Goal: Information Seeking & Learning: Learn about a topic

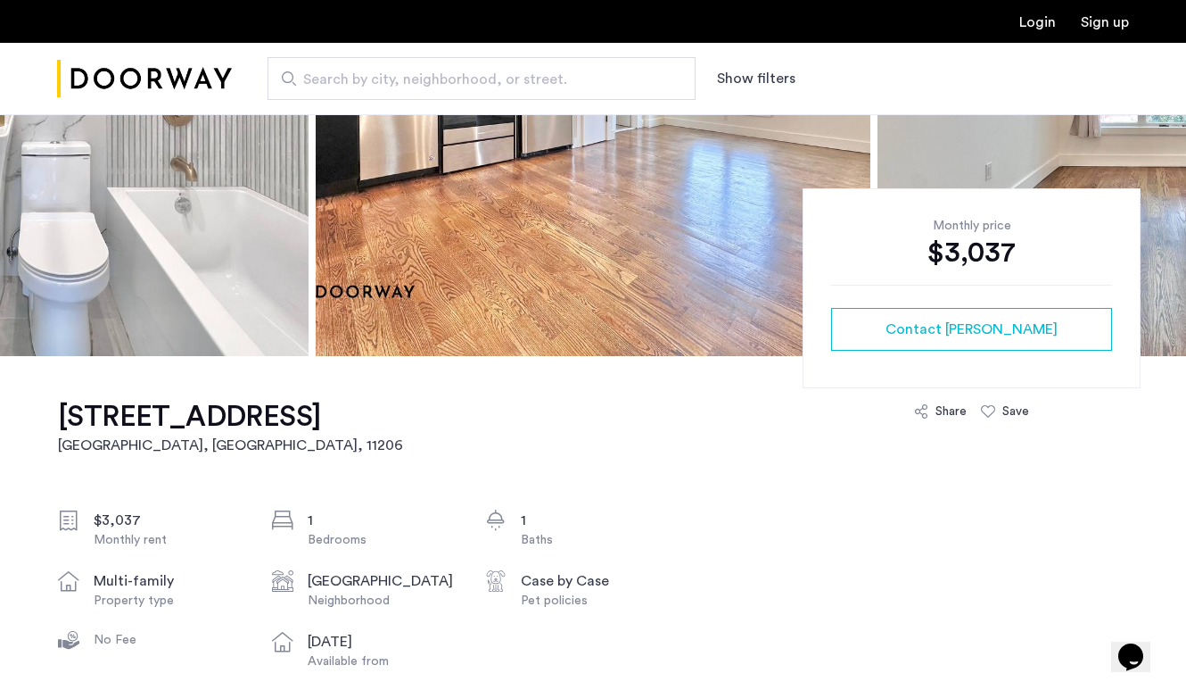
scroll to position [277, 0]
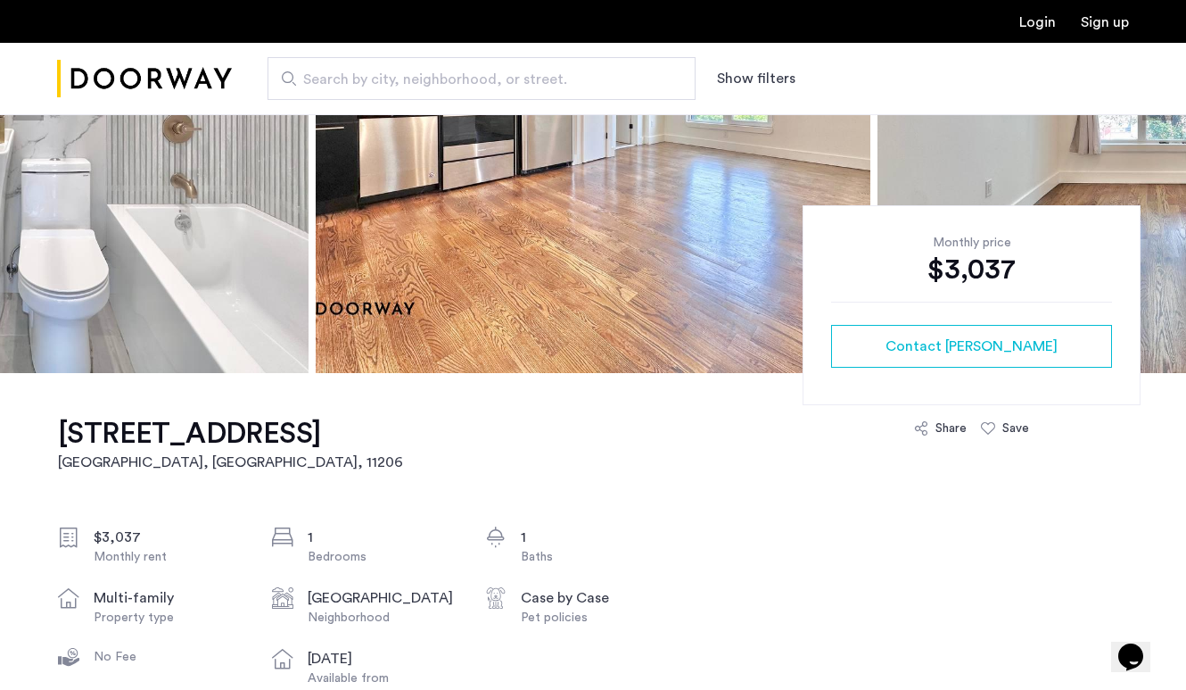
drag, startPoint x: 434, startPoint y: 478, endPoint x: 394, endPoint y: 476, distance: 39.3
copy h1 "315 Bushwick Avenue, East Williamsburg, Brooklyn, NY, 11206, Unit 2C"
drag, startPoint x: 36, startPoint y: 417, endPoint x: 488, endPoint y: 478, distance: 456.4
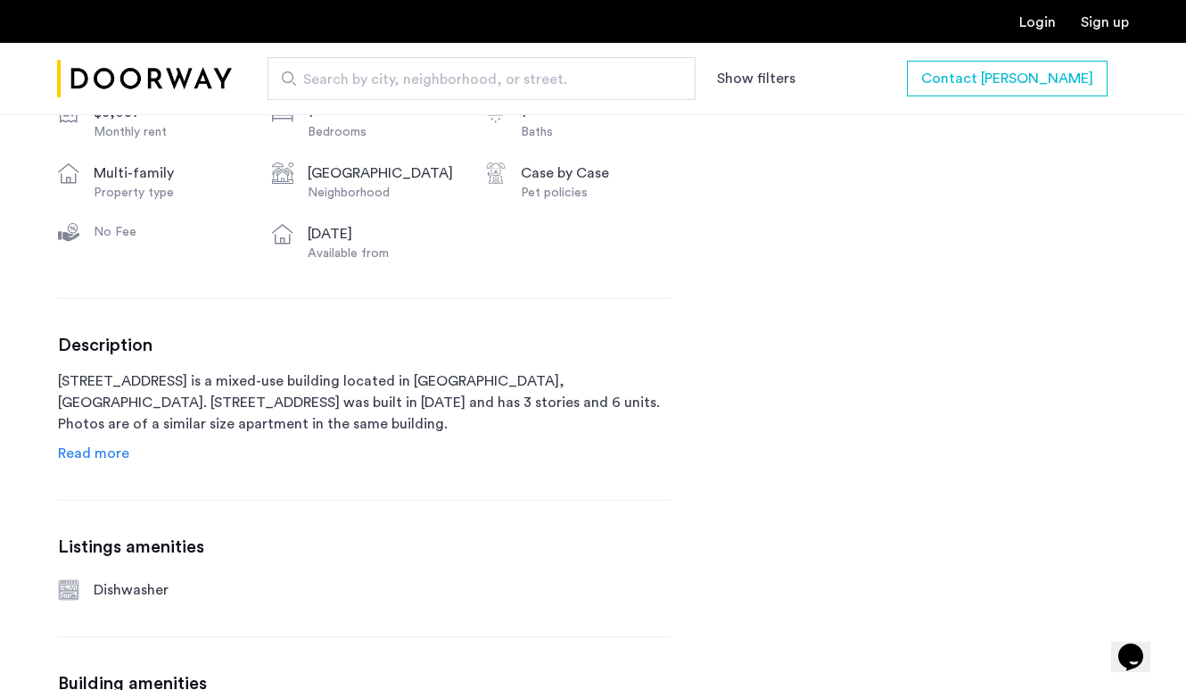
scroll to position [719, 0]
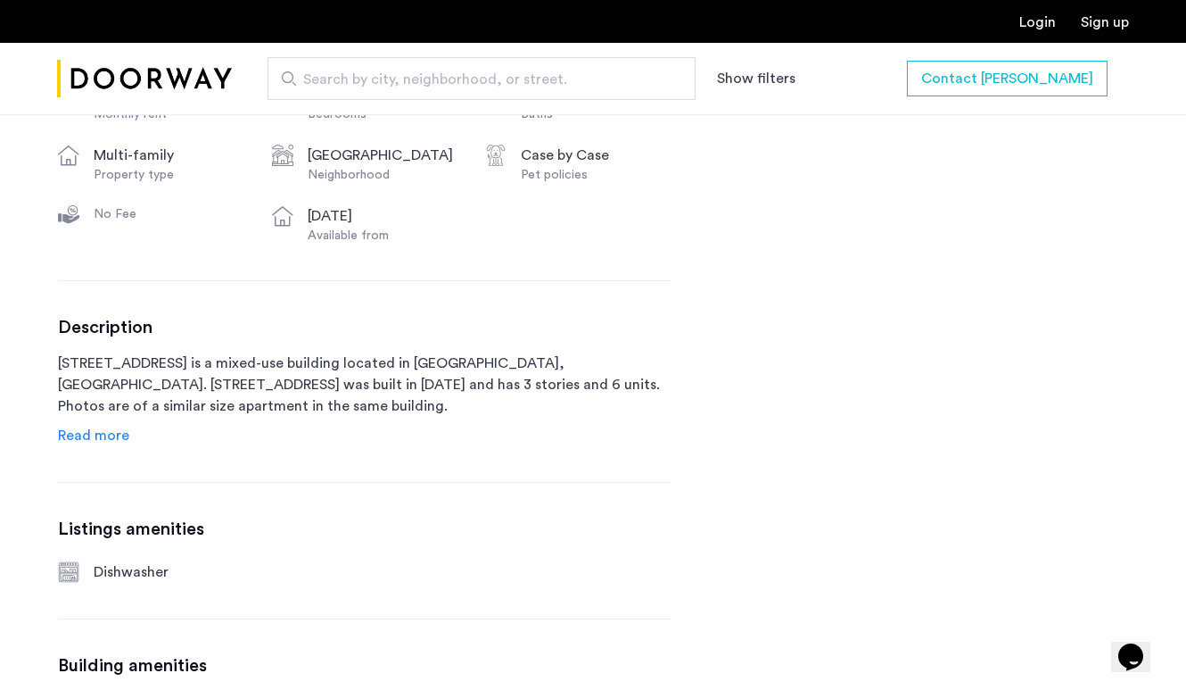
click at [120, 442] on span "Read more" at bounding box center [93, 435] width 71 height 14
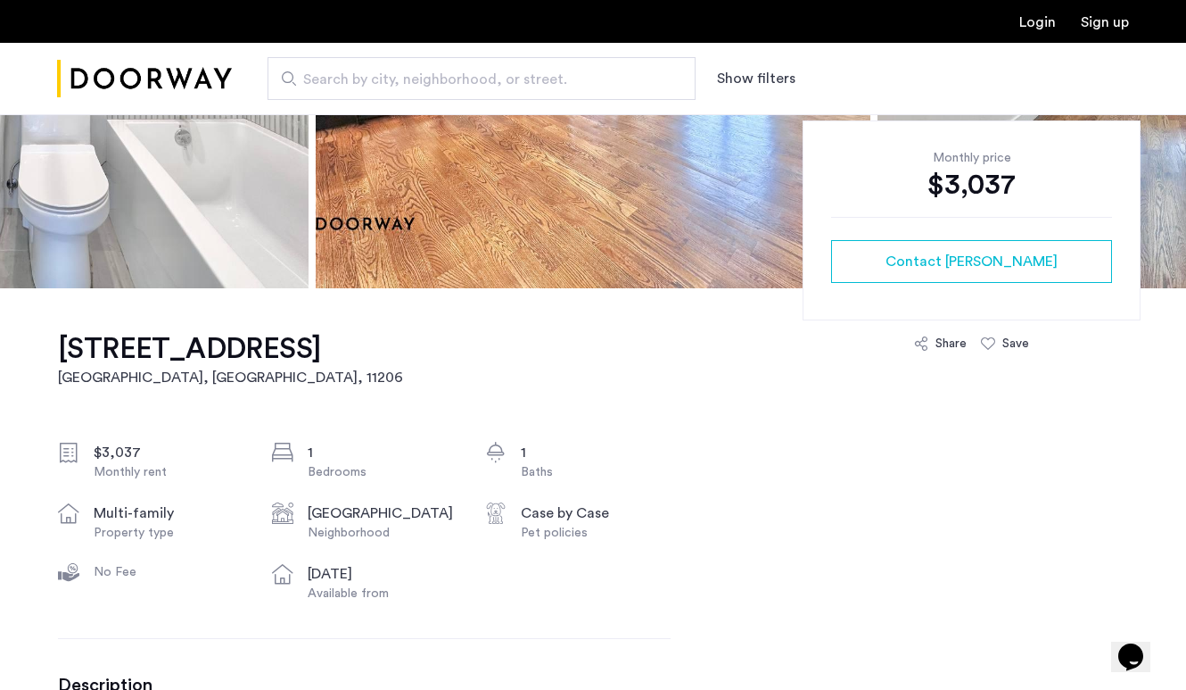
scroll to position [366, 0]
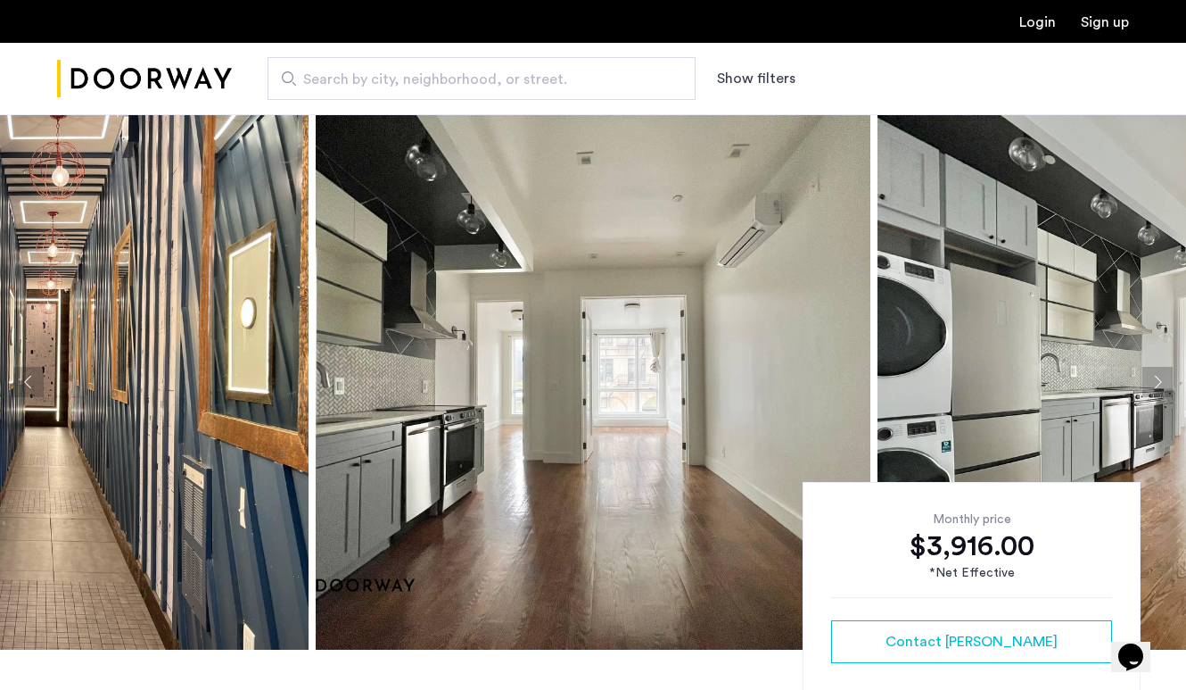
click at [1158, 371] on button "Next apartment" at bounding box center [1158, 382] width 30 height 30
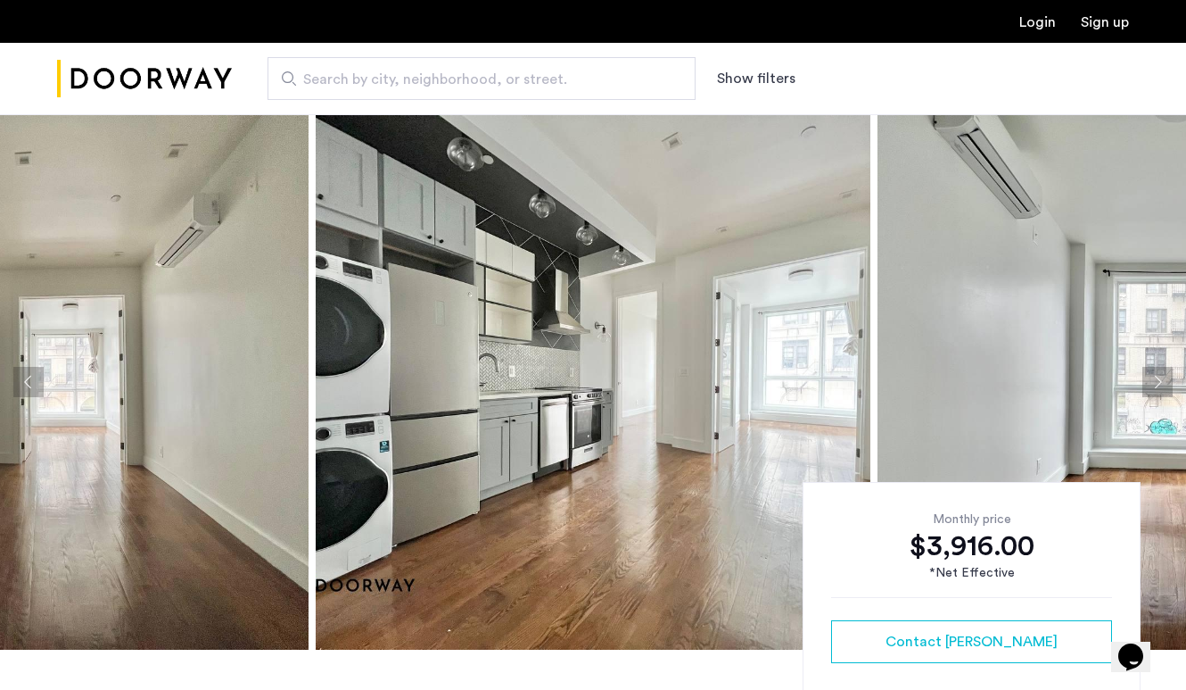
click at [1158, 373] on button "Next apartment" at bounding box center [1158, 382] width 30 height 30
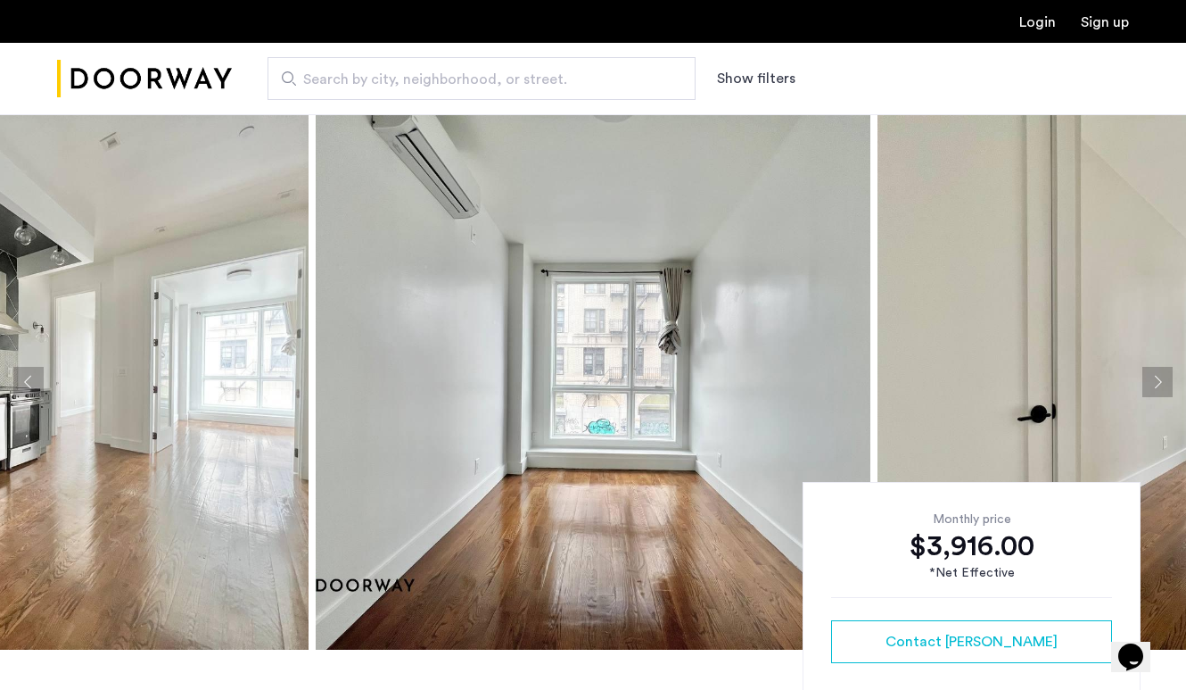
click at [1158, 374] on button "Next apartment" at bounding box center [1158, 382] width 30 height 30
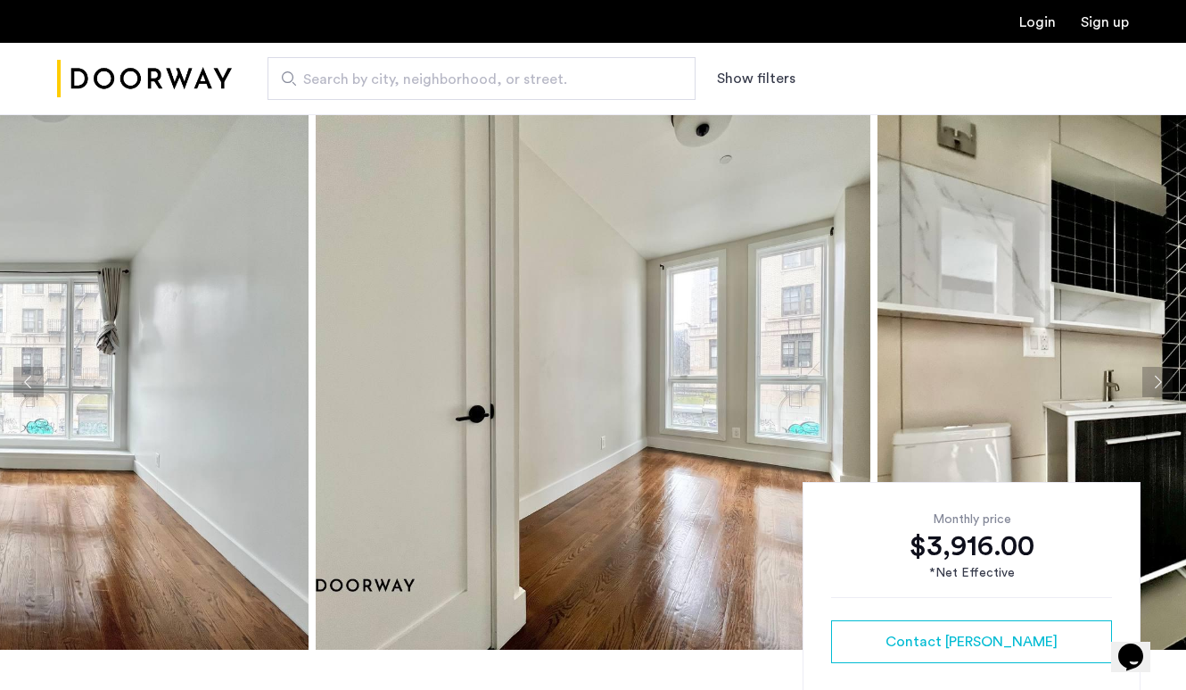
click at [1161, 380] on button "Next apartment" at bounding box center [1158, 382] width 30 height 30
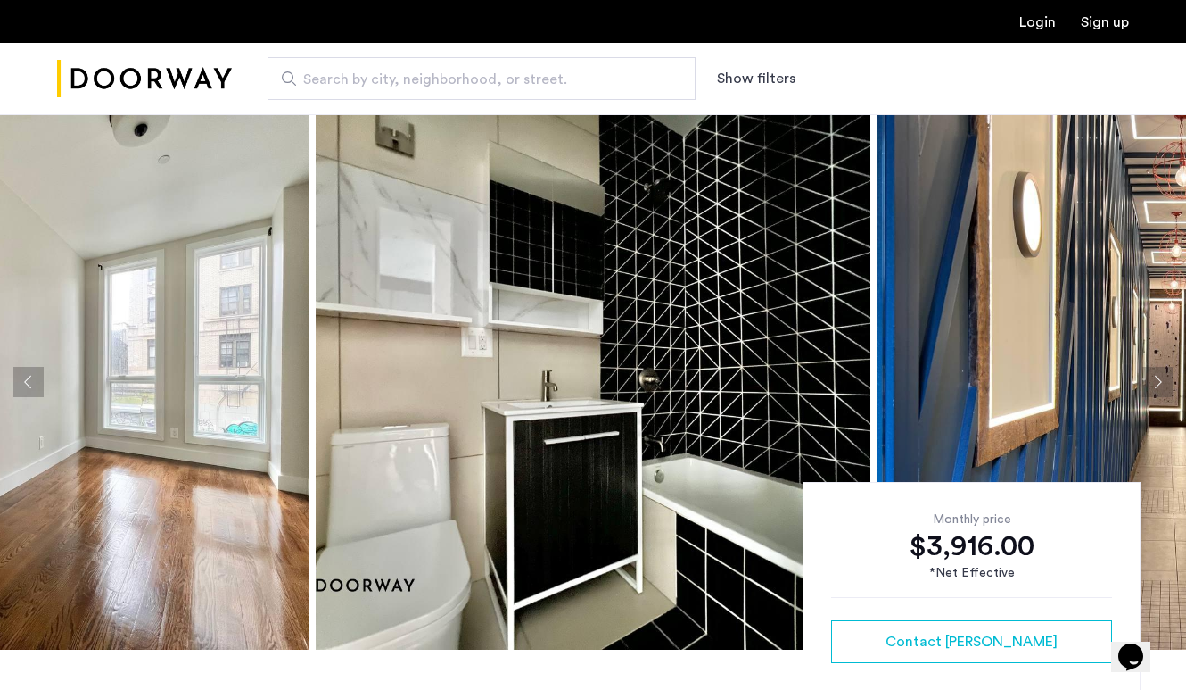
click at [1161, 382] on button "Next apartment" at bounding box center [1158, 382] width 30 height 30
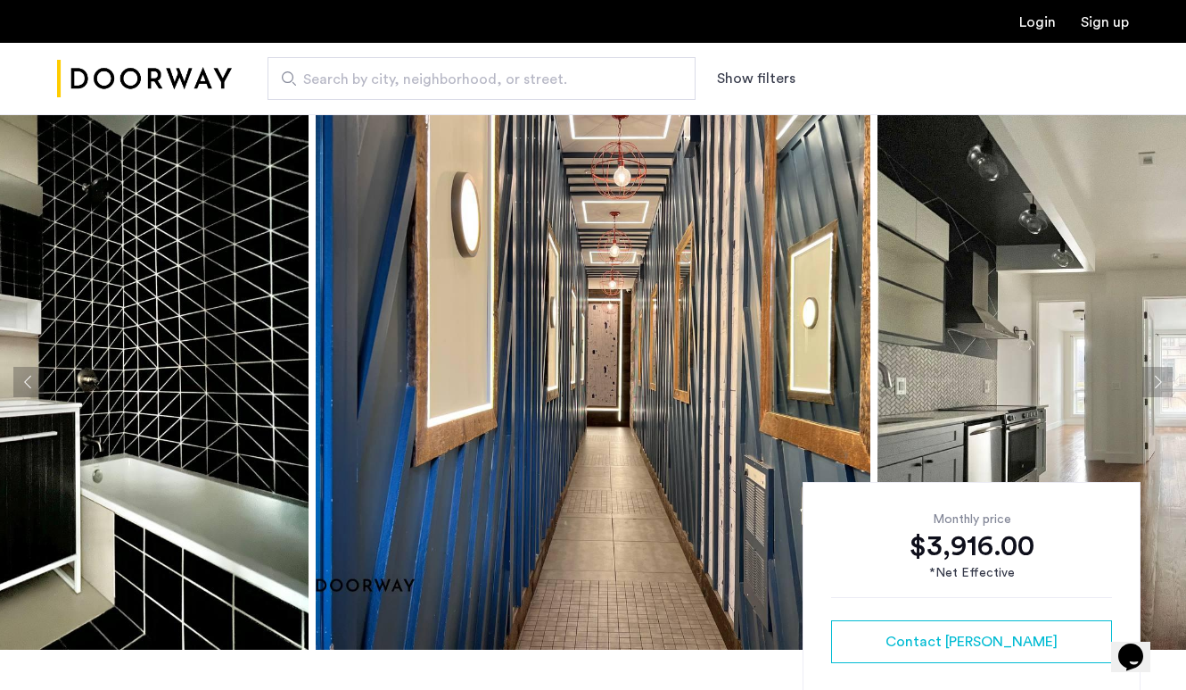
click at [1161, 386] on button "Next apartment" at bounding box center [1158, 382] width 30 height 30
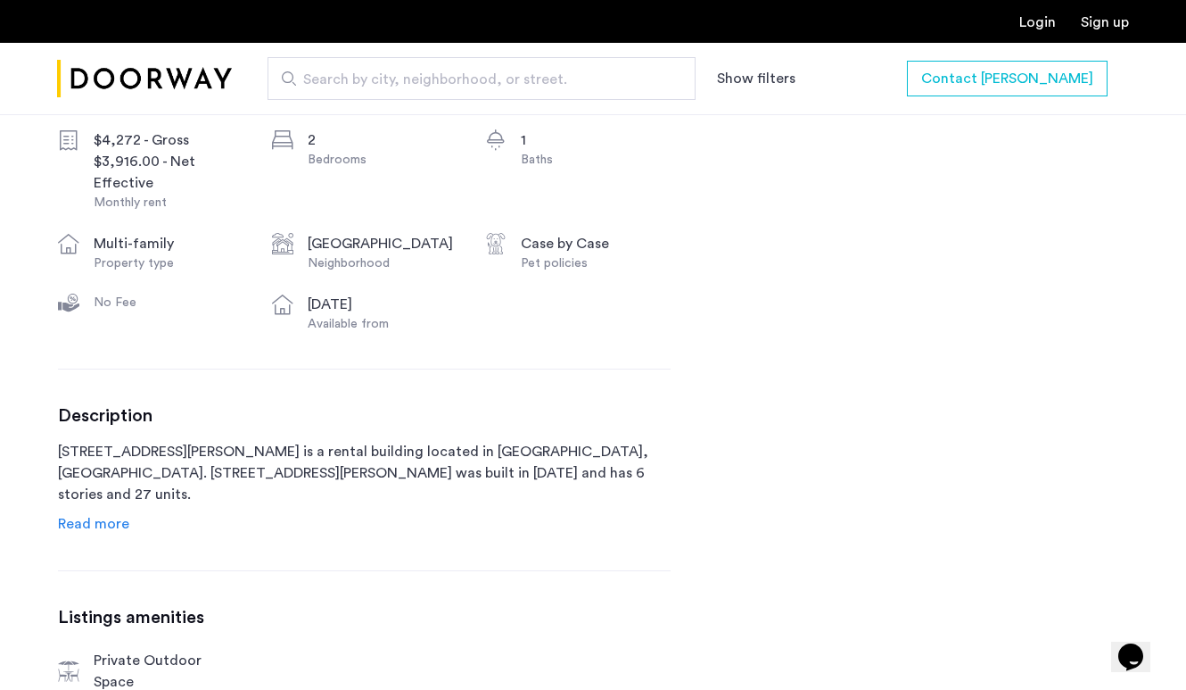
scroll to position [819, 0]
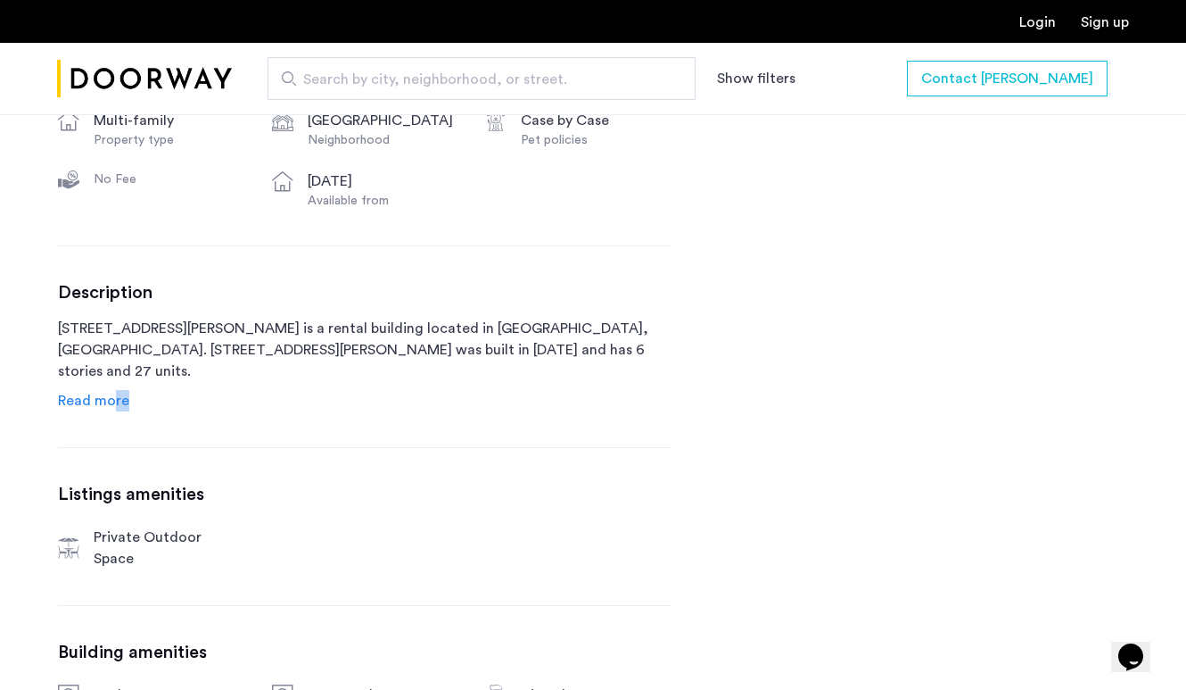
click at [114, 410] on link "Read more" at bounding box center [93, 400] width 71 height 21
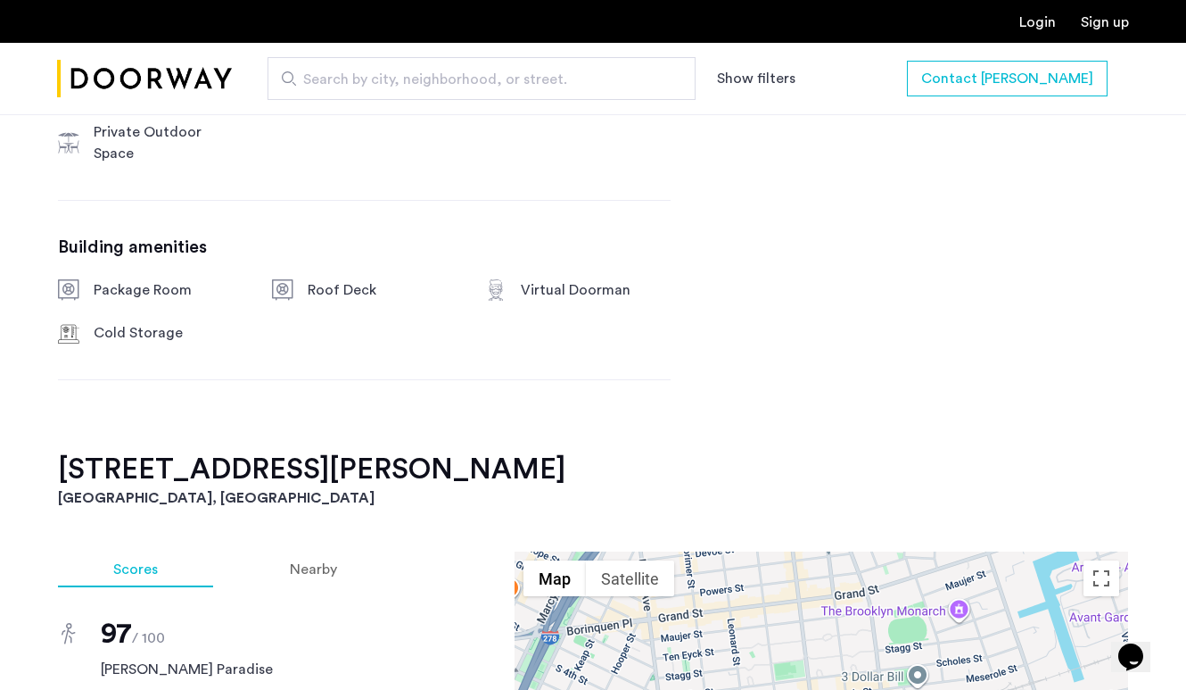
scroll to position [1894, 0]
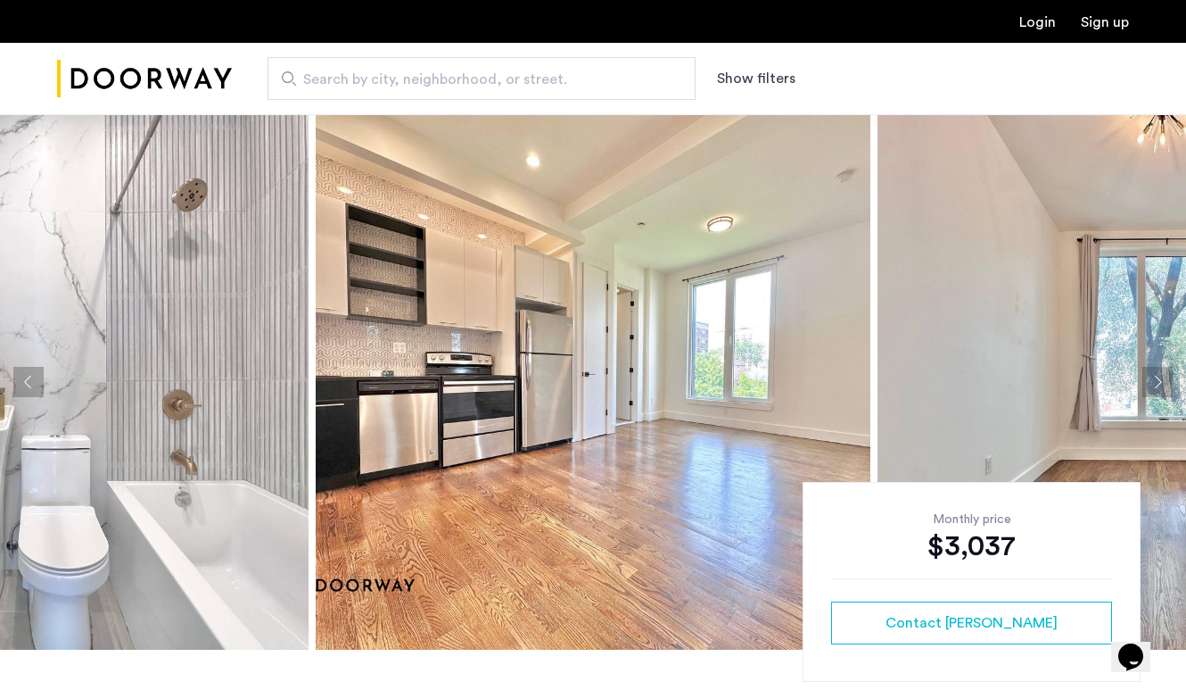
click at [772, 78] on button "Show filters" at bounding box center [756, 78] width 78 height 21
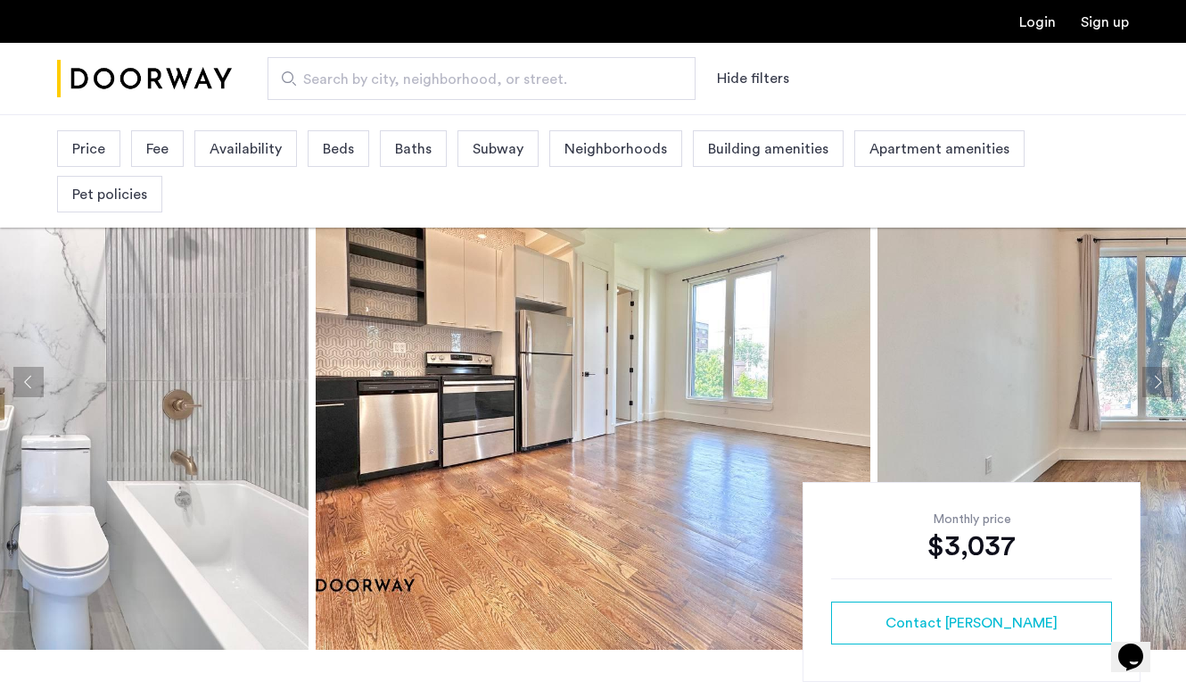
click at [136, 71] on img "Cazamio Logo" at bounding box center [144, 78] width 175 height 67
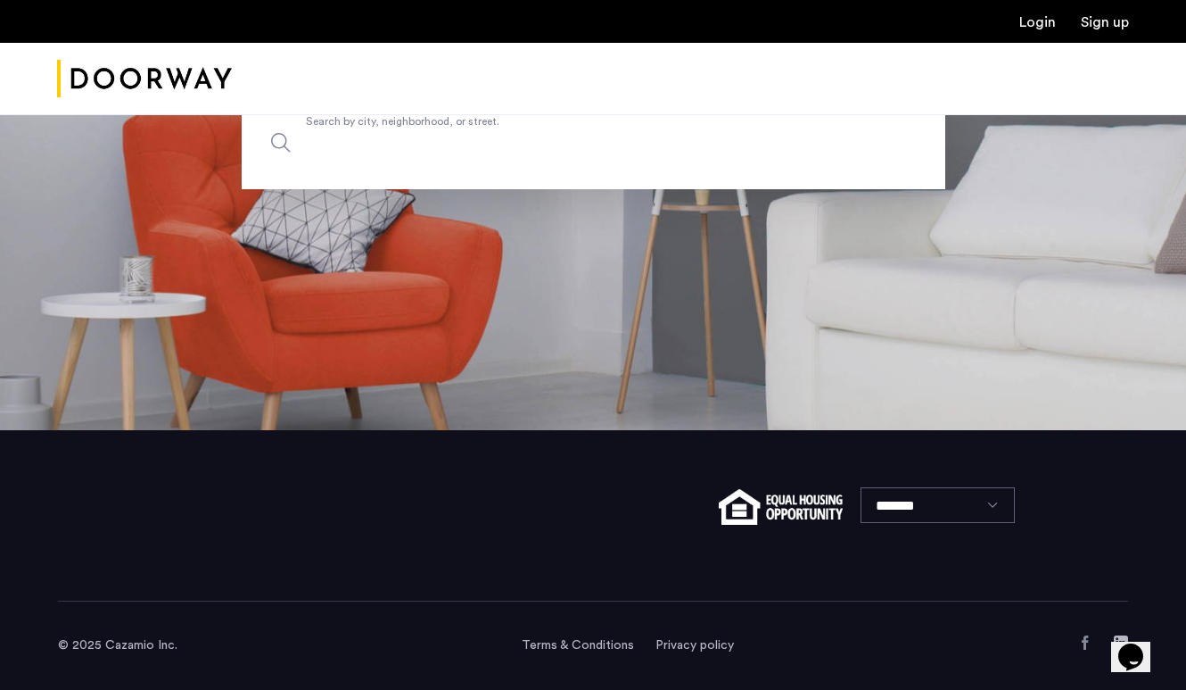
scroll to position [260, 0]
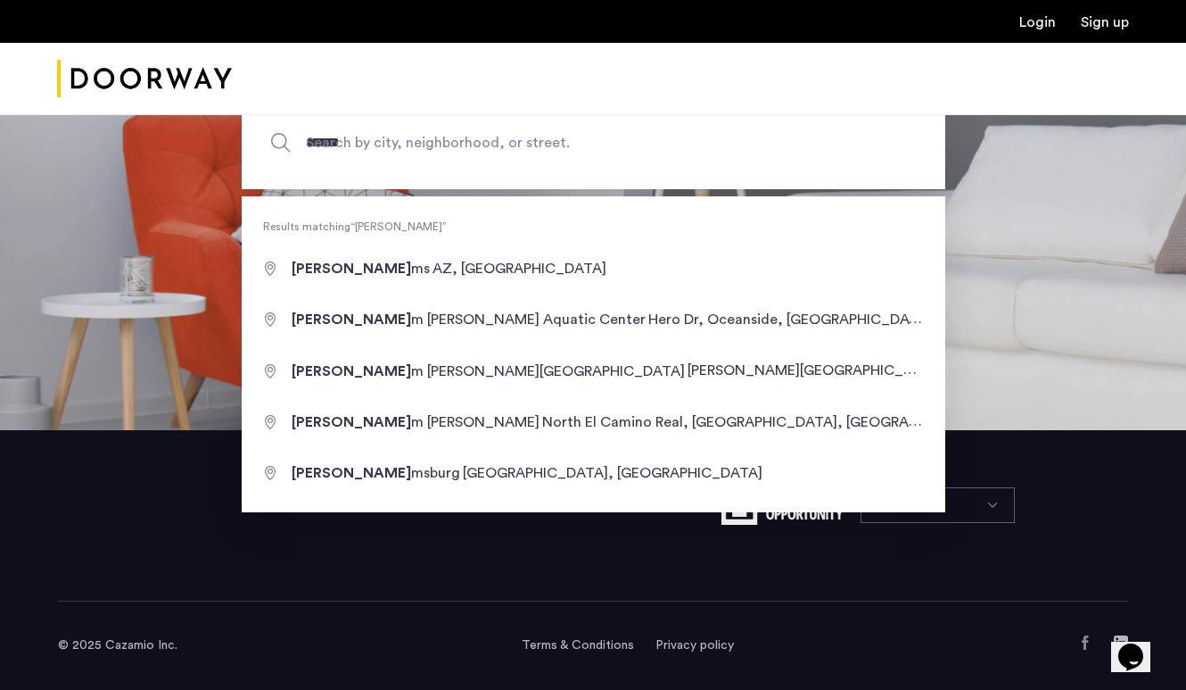
click at [542, 563] on div "*******" at bounding box center [593, 515] width 1070 height 171
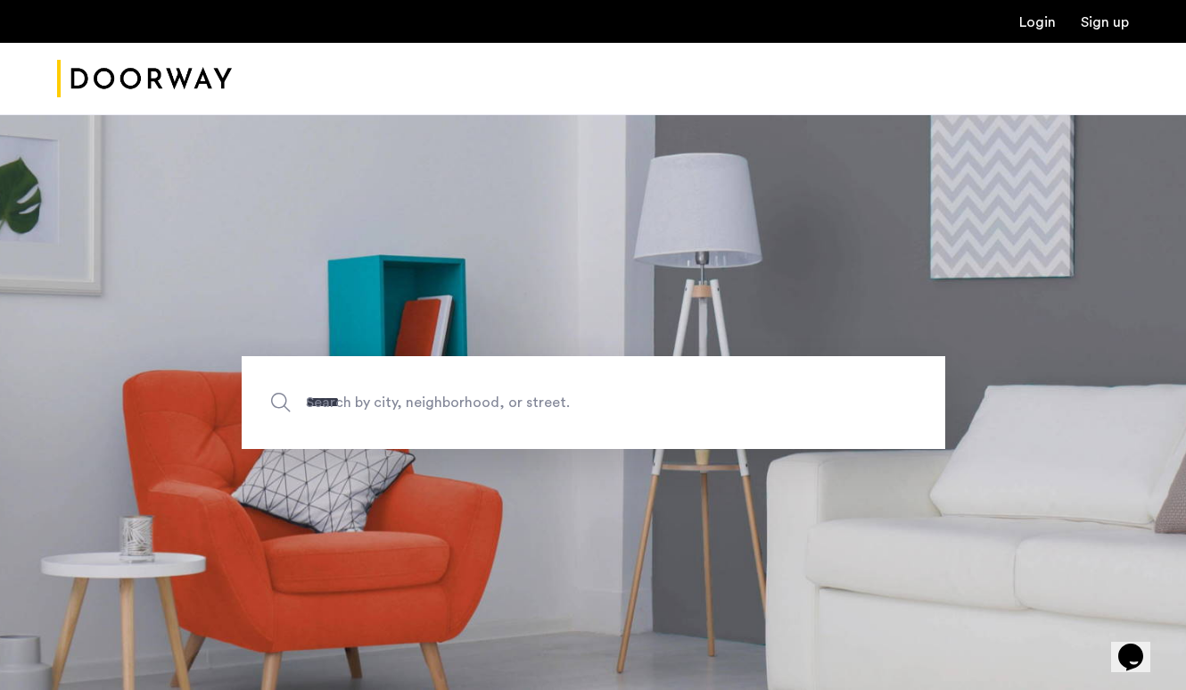
scroll to position [0, 0]
click at [396, 416] on input "******" at bounding box center [594, 402] width 704 height 93
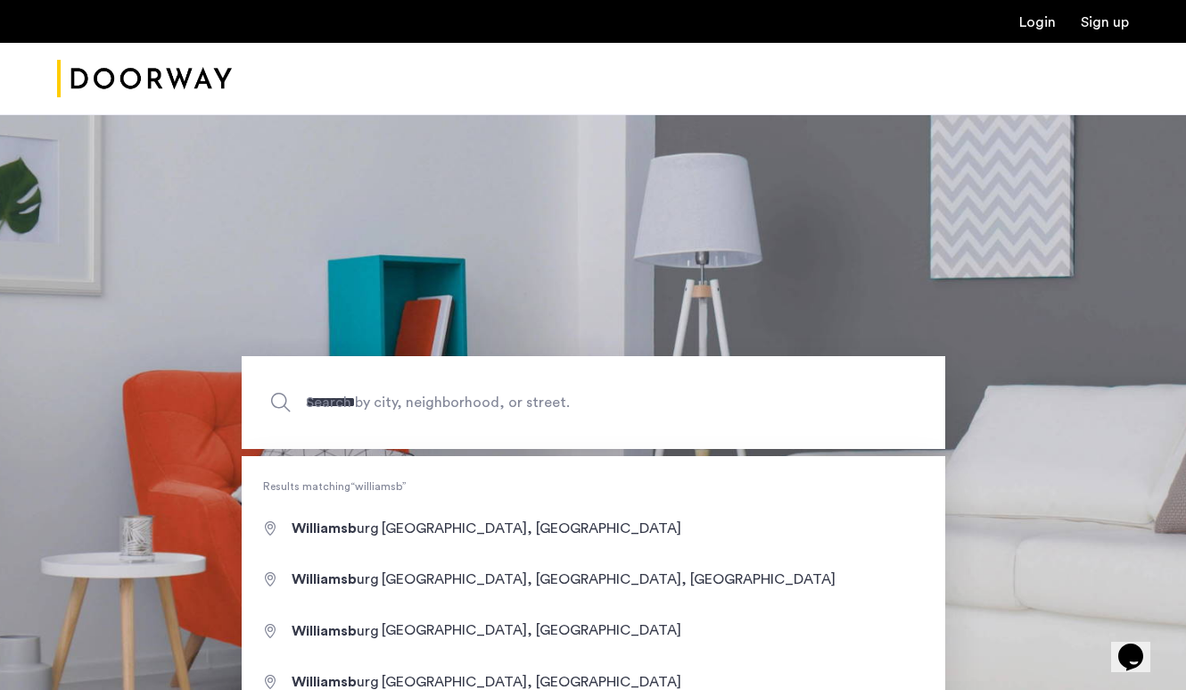
type input "**********"
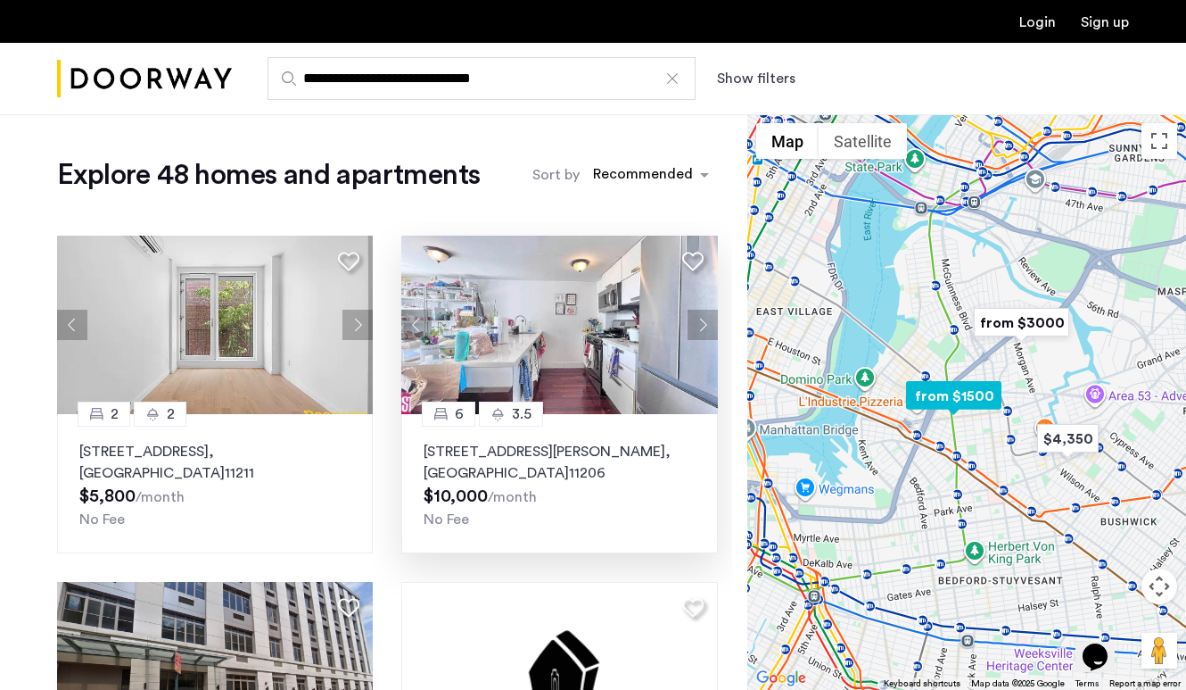
click at [702, 323] on button "Next apartment" at bounding box center [703, 325] width 30 height 30
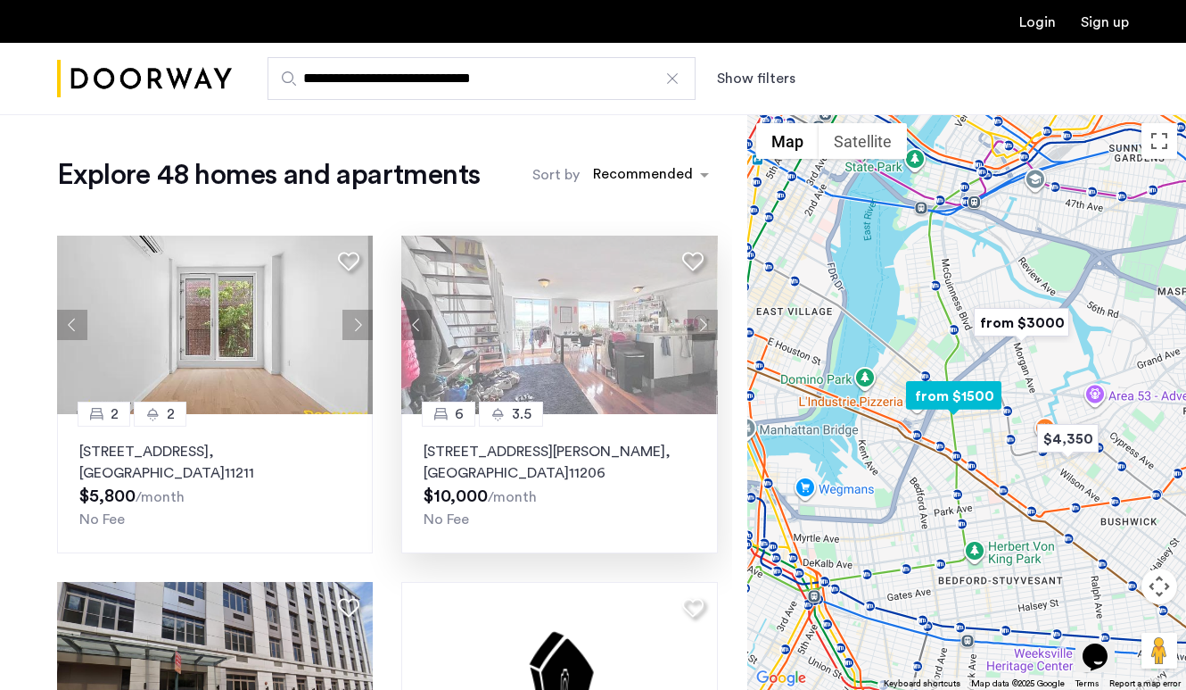
click at [702, 328] on button "Next apartment" at bounding box center [703, 325] width 30 height 30
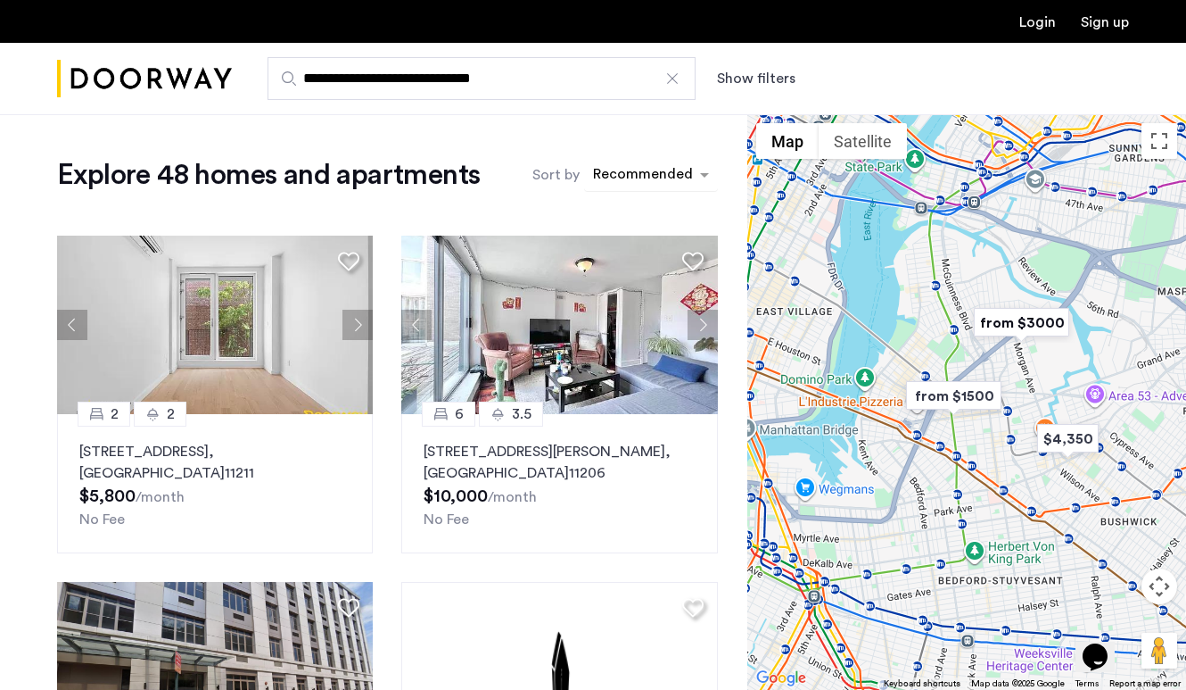
click at [621, 180] on div "sort-apartment" at bounding box center [643, 177] width 105 height 24
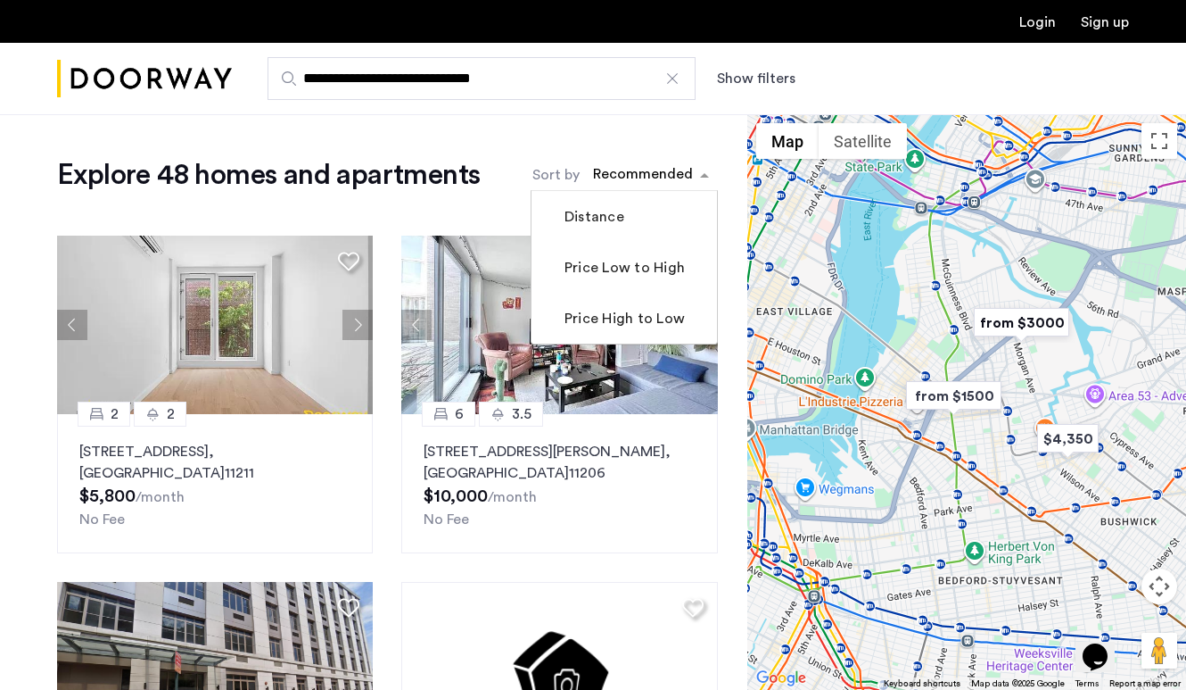
click at [615, 271] on label "Price Low to High" at bounding box center [623, 267] width 124 height 21
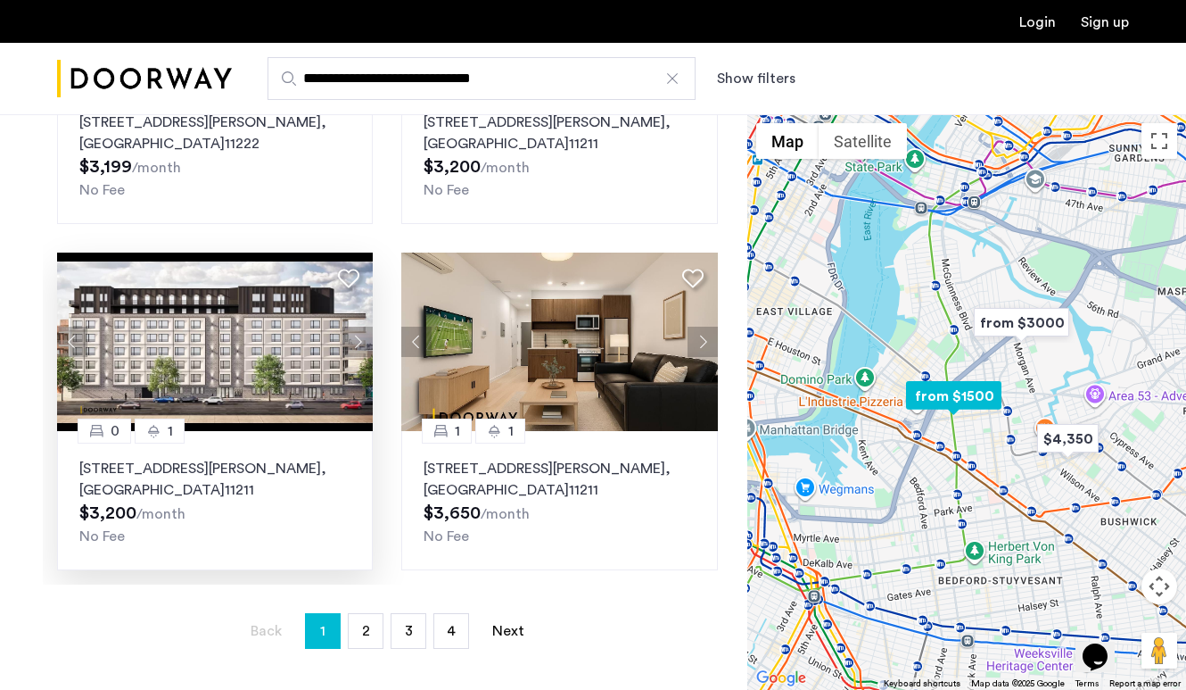
scroll to position [244, 0]
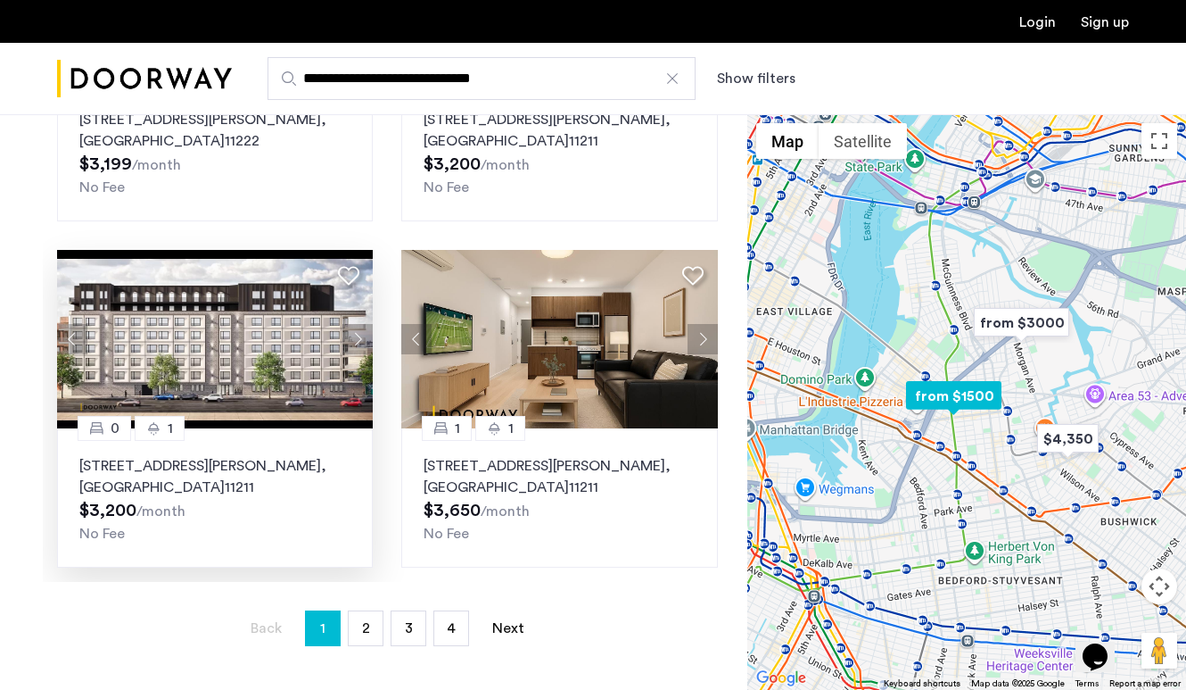
click at [349, 346] on button "Next apartment" at bounding box center [358, 339] width 30 height 30
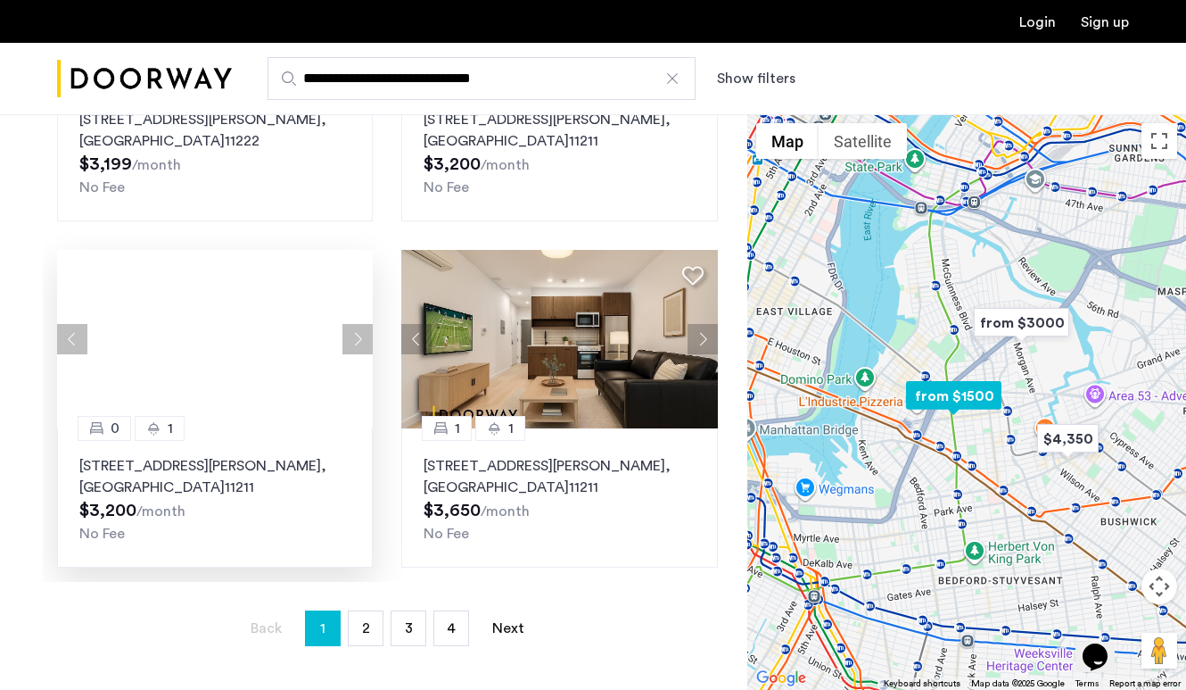
click at [349, 345] on div at bounding box center [215, 339] width 316 height 178
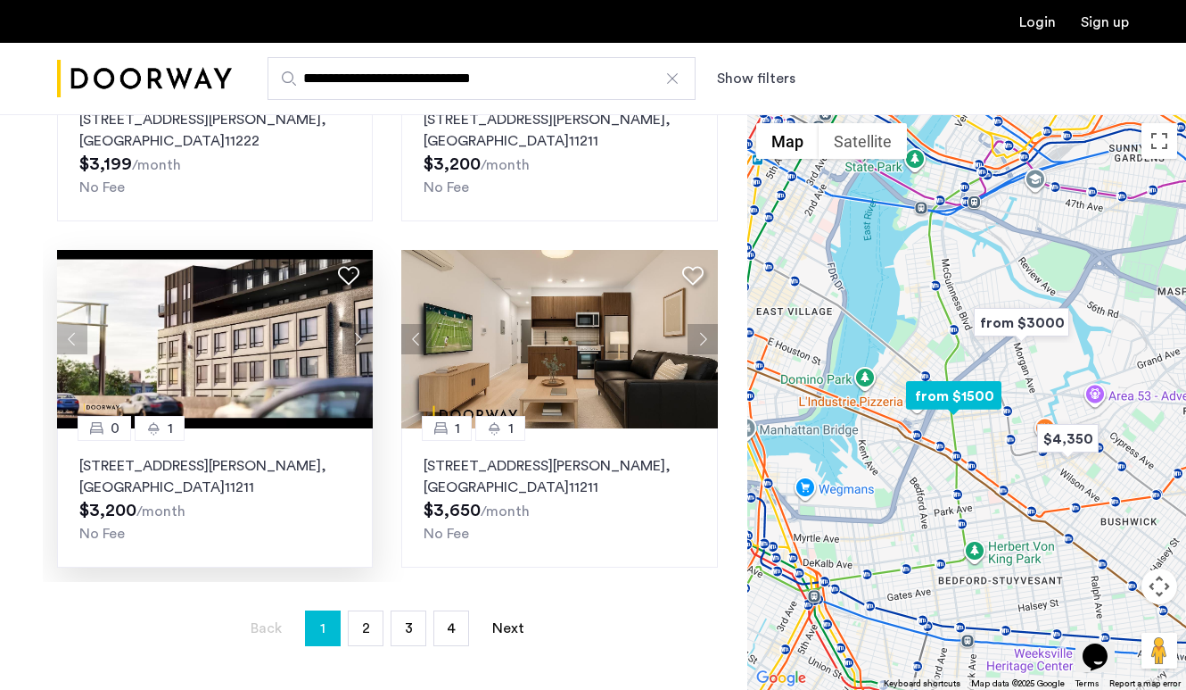
click at [349, 345] on button "Next apartment" at bounding box center [358, 339] width 30 height 30
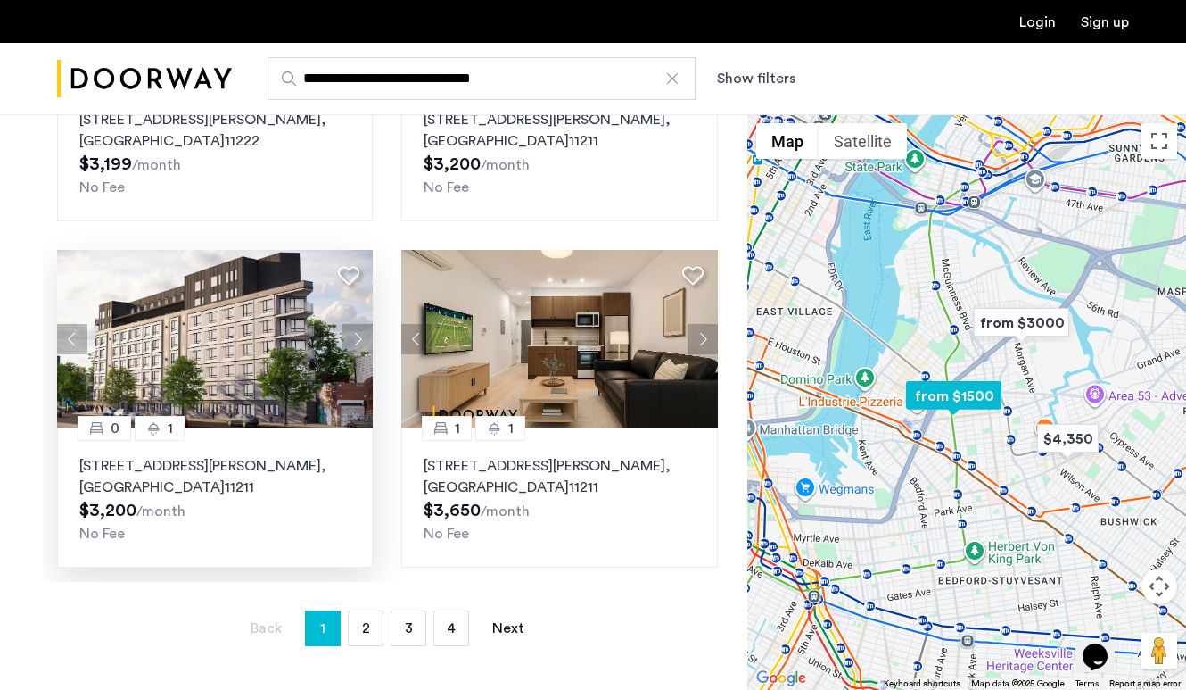
click at [350, 346] on button "Next apartment" at bounding box center [358, 339] width 30 height 30
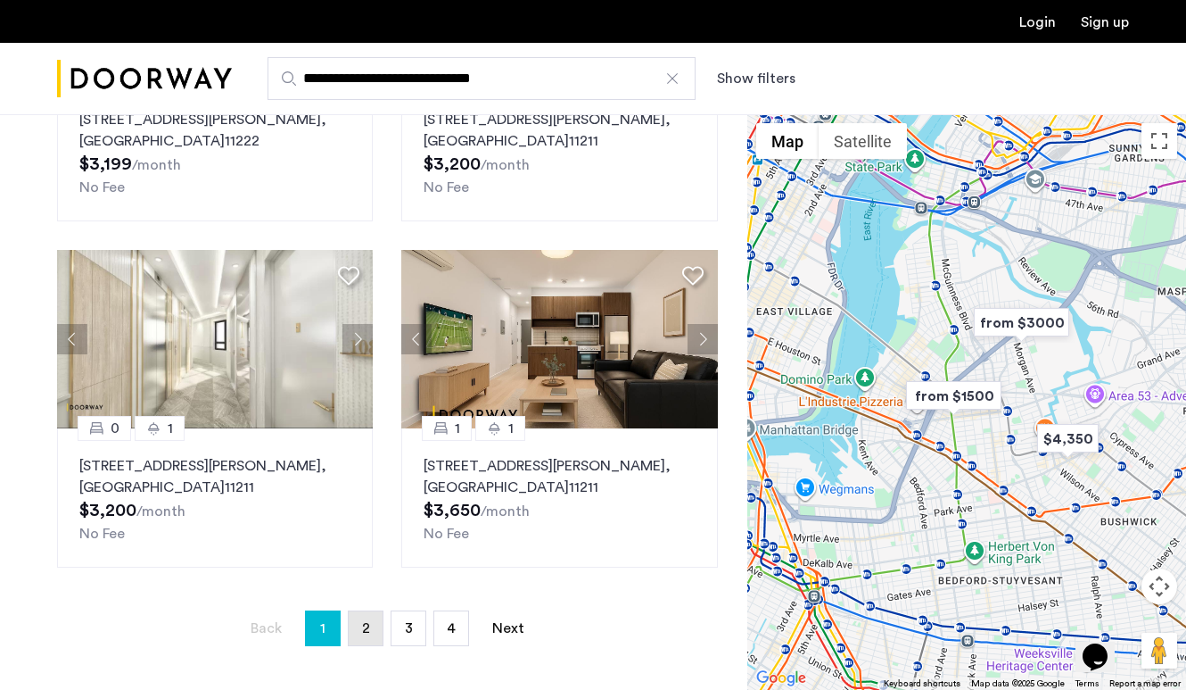
click at [363, 630] on span "2" at bounding box center [366, 628] width 8 height 14
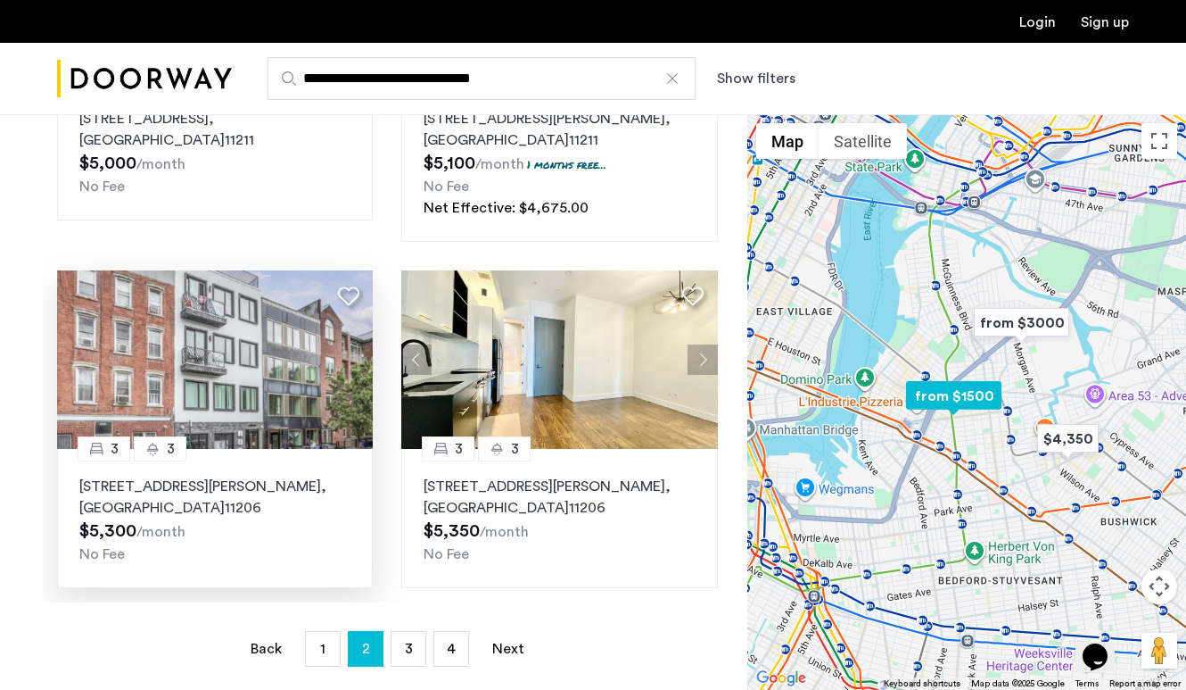
scroll to position [226, 0]
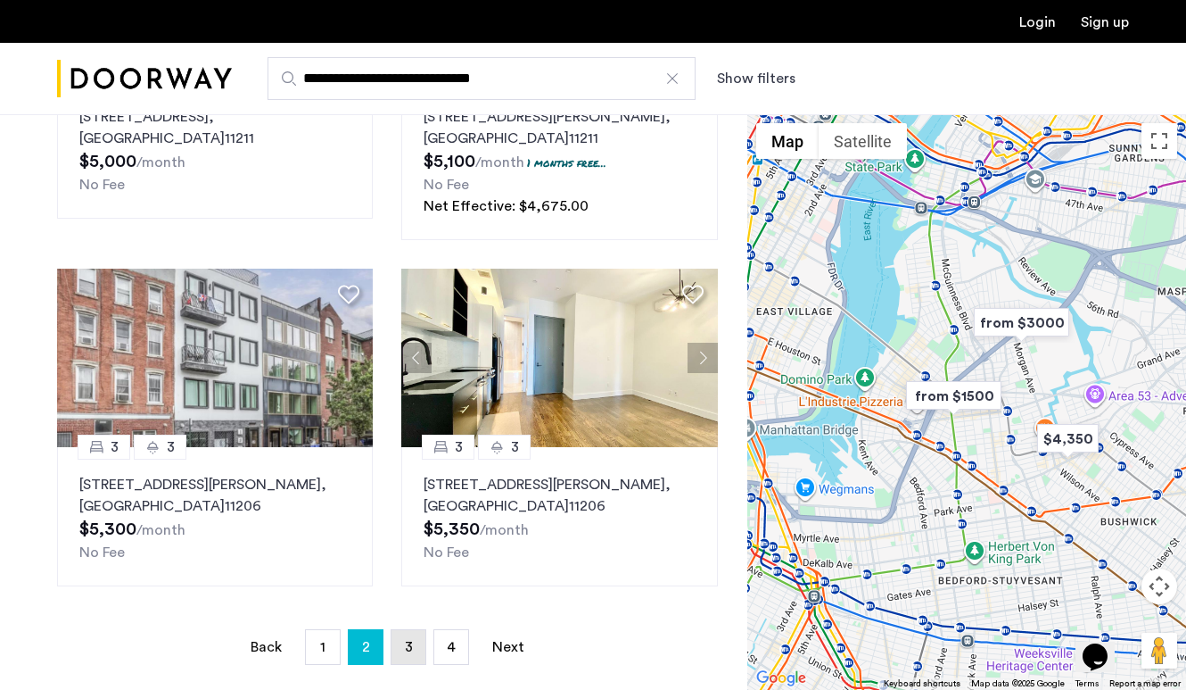
click at [399, 649] on link "page 3" at bounding box center [409, 647] width 34 height 34
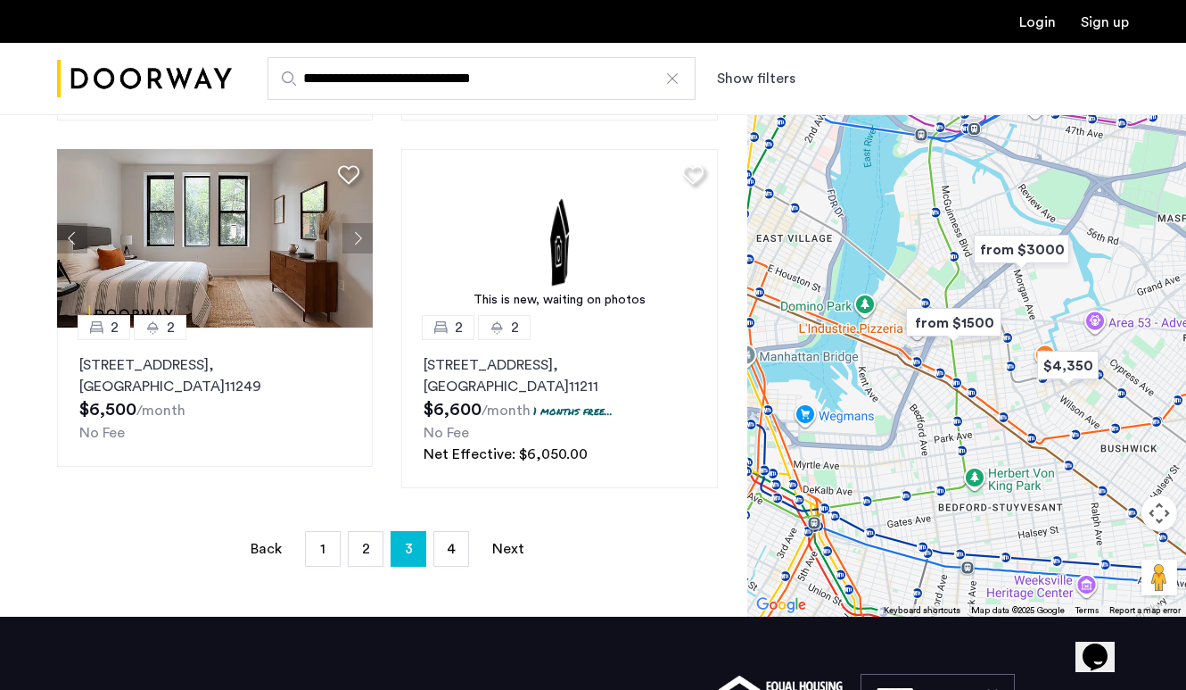
scroll to position [404, 0]
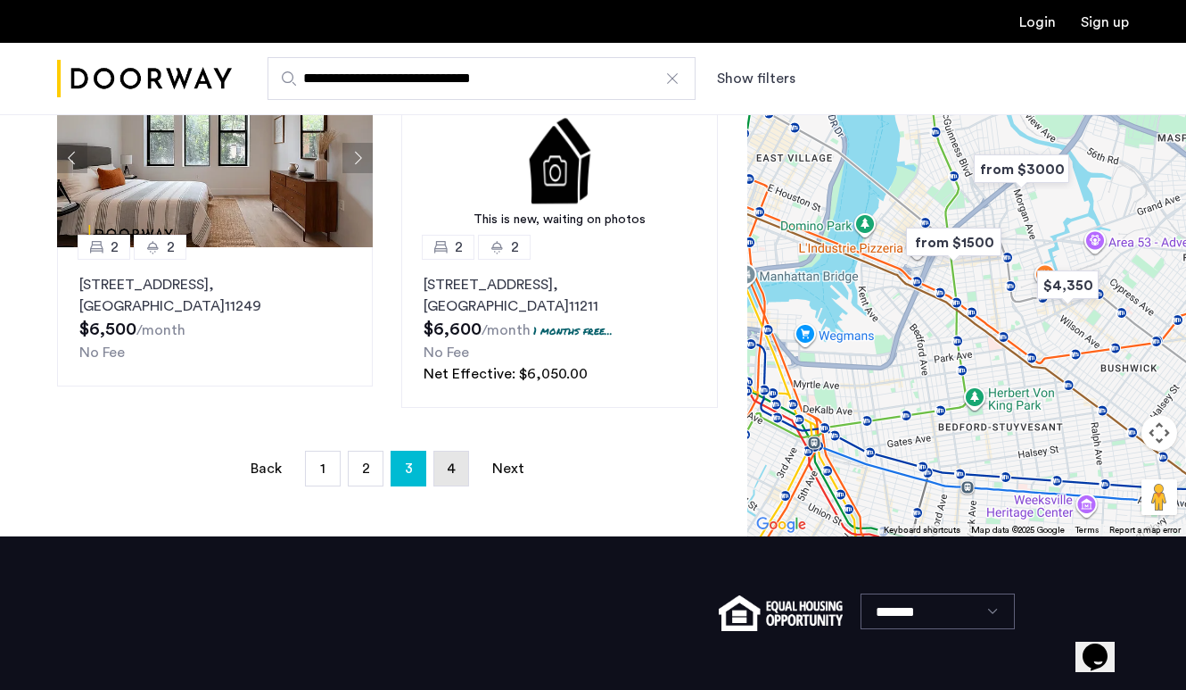
click at [449, 467] on span "4" at bounding box center [451, 468] width 9 height 14
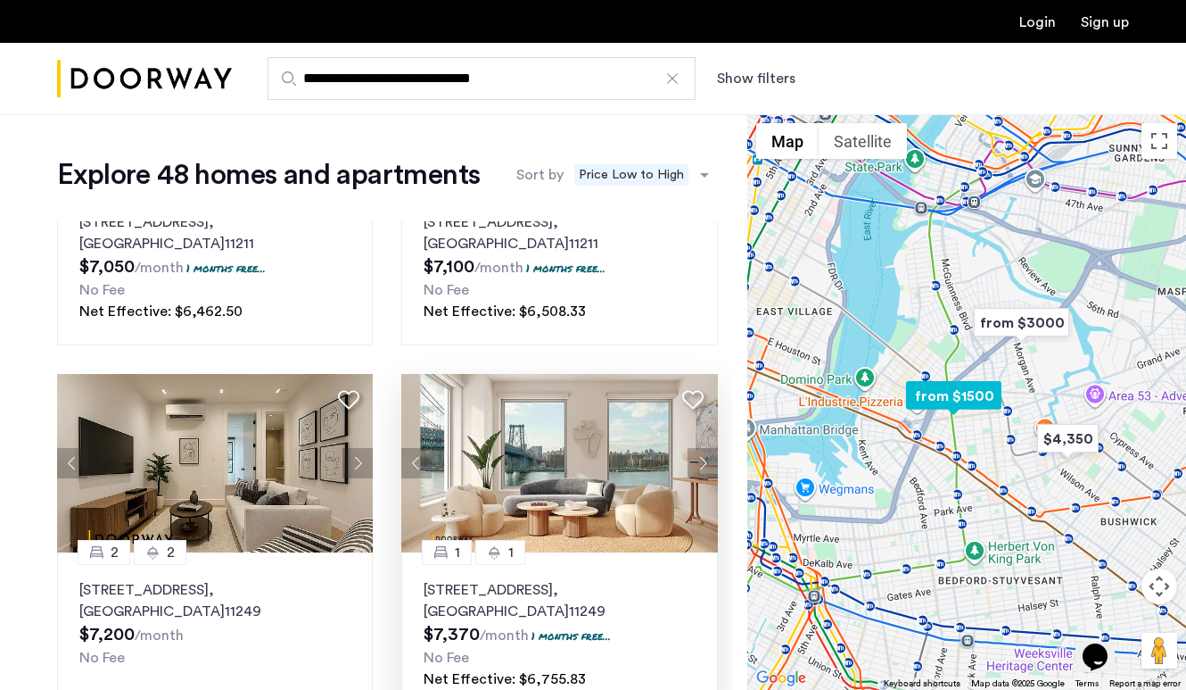
scroll to position [1095, 0]
